Goal: Information Seeking & Learning: Check status

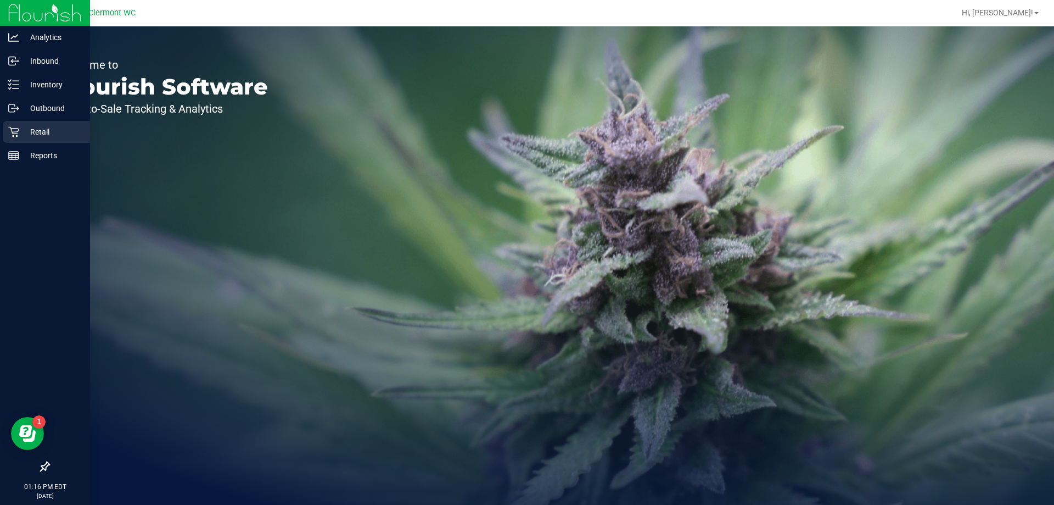
click at [31, 132] on p "Retail" at bounding box center [52, 131] width 66 height 13
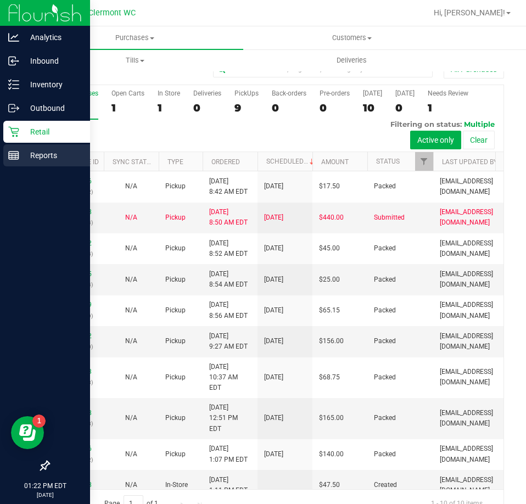
click at [35, 154] on p "Reports" at bounding box center [52, 155] width 66 height 13
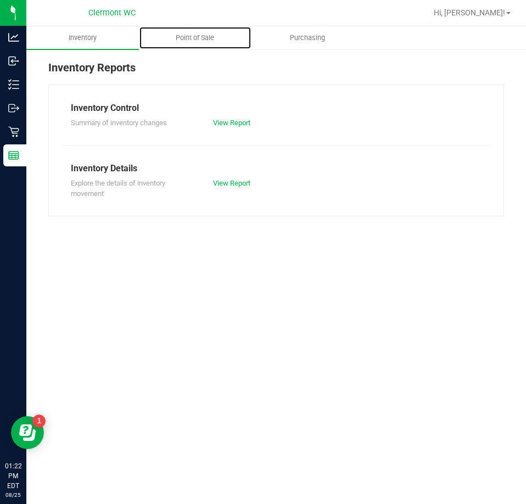
click at [210, 40] on span "Point of Sale" at bounding box center [195, 38] width 68 height 10
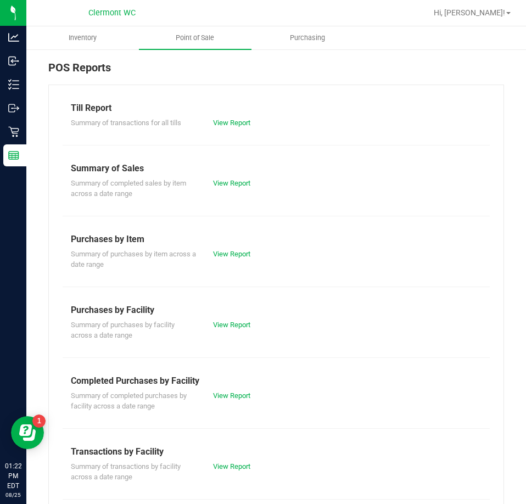
click at [236, 401] on div "Summary of completed purchases by facility across a date range View Report" at bounding box center [276, 400] width 427 height 24
click at [234, 399] on link "View Report" at bounding box center [231, 396] width 37 height 8
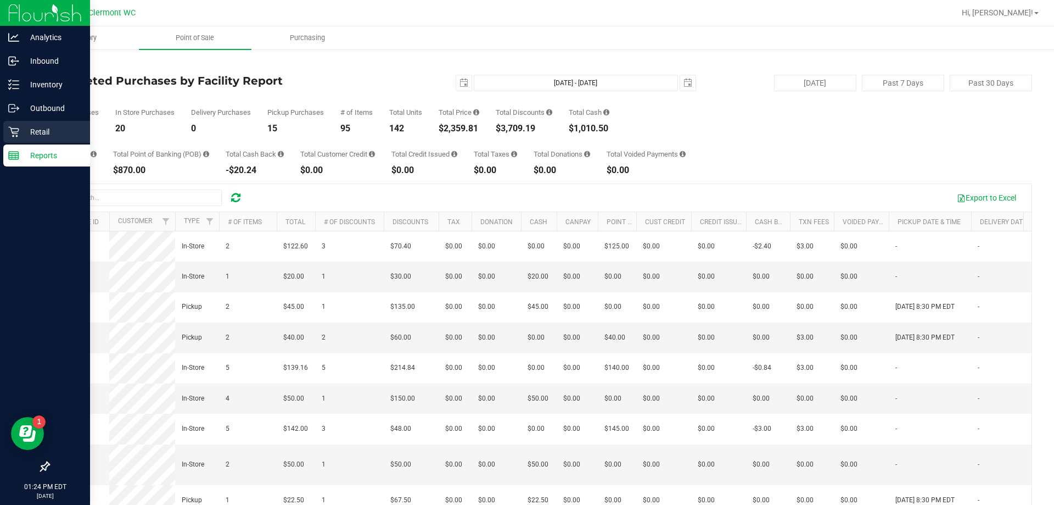
click at [25, 136] on p "Retail" at bounding box center [52, 131] width 66 height 13
